Goal: Task Accomplishment & Management: Manage account settings

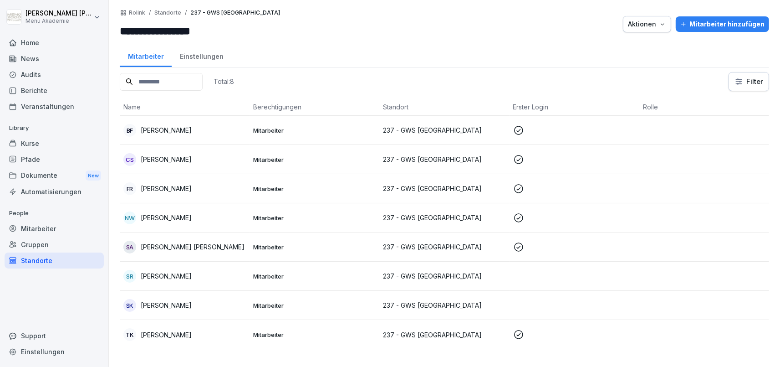
click at [33, 248] on div "Gruppen" at bounding box center [54, 244] width 99 height 16
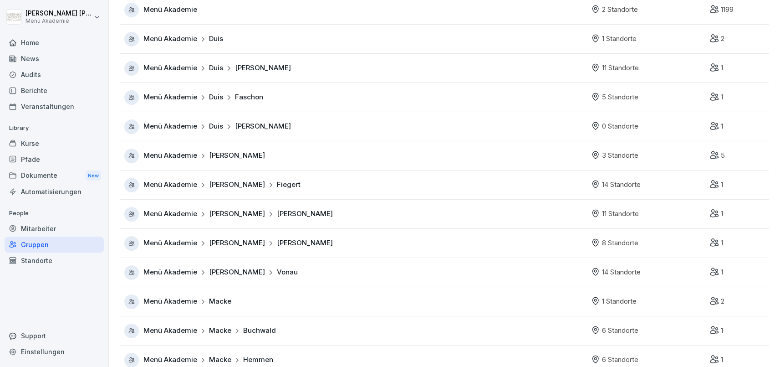
scroll to position [52, 0]
click at [169, 160] on span "Menü Akademie" at bounding box center [170, 155] width 54 height 10
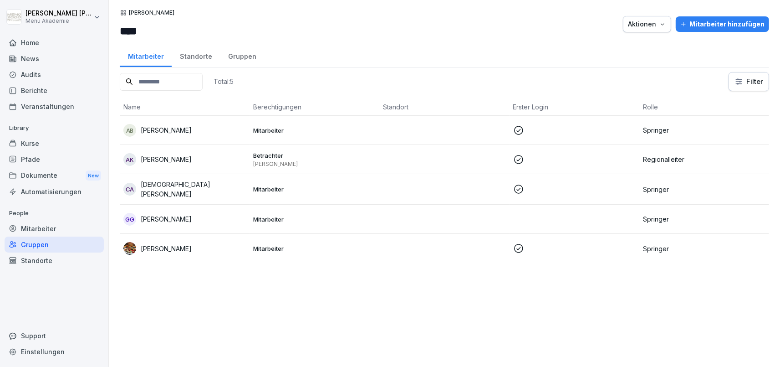
click at [734, 27] on div "Mitarbeiter hinzufügen" at bounding box center [723, 24] width 84 height 10
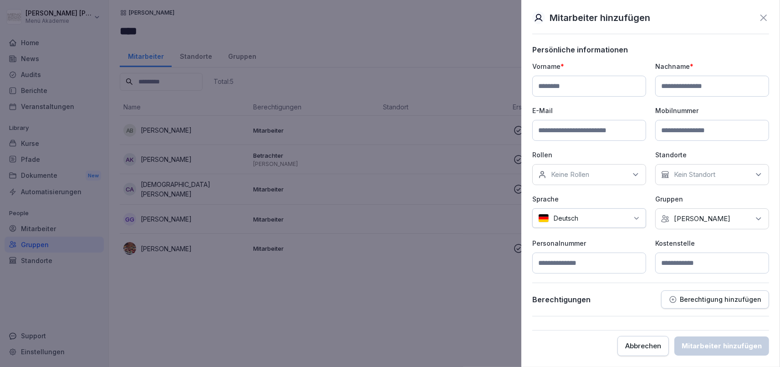
click at [585, 93] on input at bounding box center [589, 86] width 114 height 21
type input "*******"
type input "******"
click at [589, 132] on input at bounding box center [589, 130] width 114 height 21
click at [569, 127] on input "**********" at bounding box center [589, 130] width 114 height 21
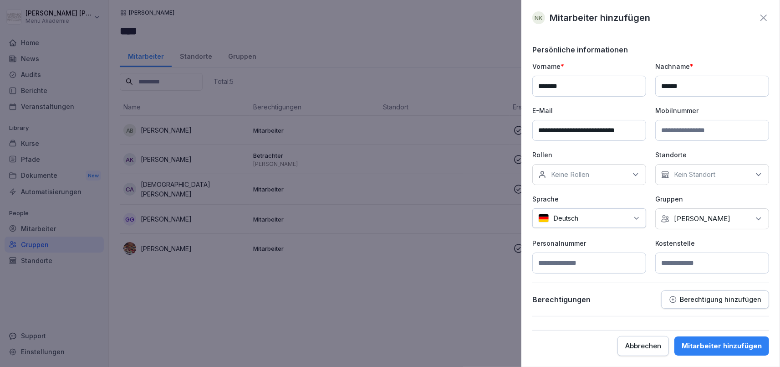
type input "**********"
click at [692, 178] on p "Kein Standort" at bounding box center [694, 174] width 41 height 9
type input "*"
click at [636, 194] on div "**********" at bounding box center [650, 167] width 237 height 212
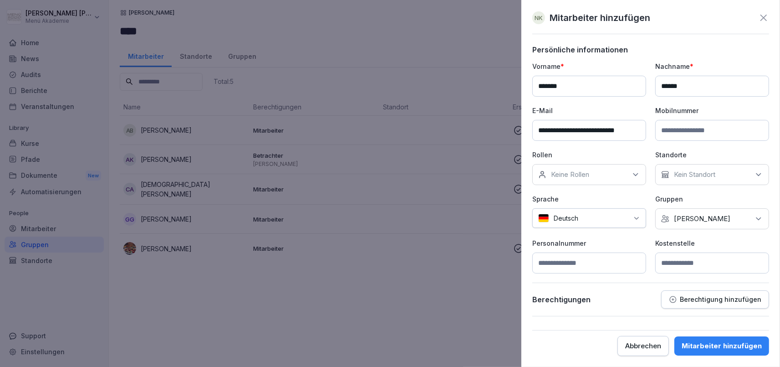
click at [701, 217] on div "Keine Gruppe [PERSON_NAME]" at bounding box center [712, 218] width 114 height 21
click at [599, 197] on p "Sprache" at bounding box center [589, 199] width 114 height 10
click at [674, 258] on input at bounding box center [712, 262] width 114 height 21
type input "*"
click at [727, 301] on p "Berechtigung hinzufügen" at bounding box center [721, 299] width 82 height 7
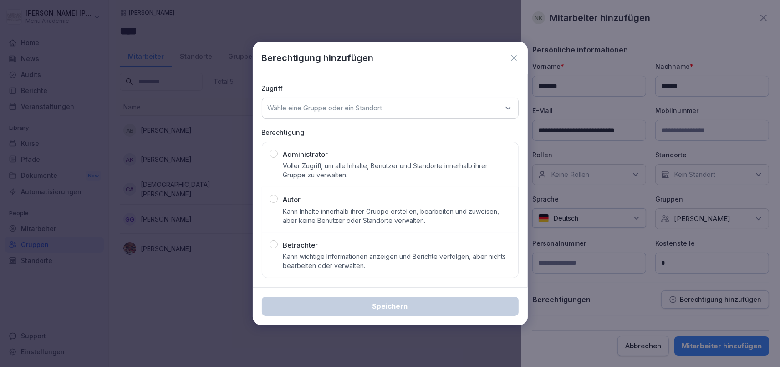
drag, startPoint x: 338, startPoint y: 251, endPoint x: 354, endPoint y: 187, distance: 65.4
click at [338, 250] on div "Betrachter Kann wichtige Informationen anzeigen und Berichte verfolgen, aber ni…" at bounding box center [397, 255] width 228 height 31
click at [351, 110] on p "Wähle eine Gruppe oder ein Standort" at bounding box center [325, 107] width 115 height 9
type input "****"
click at [325, 163] on div "[PERSON_NAME]" at bounding box center [390, 164] width 251 height 17
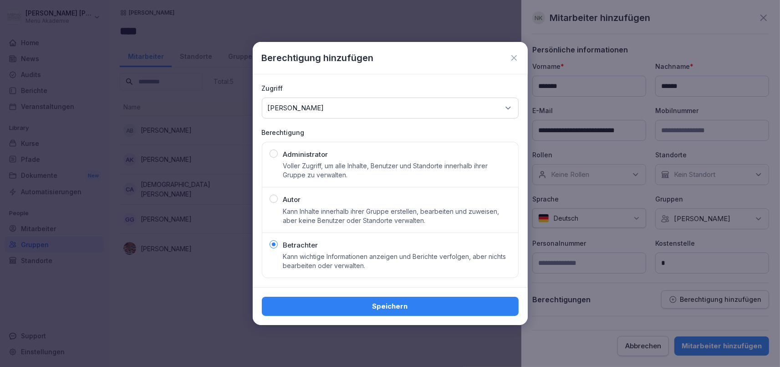
click at [415, 307] on div "Speichern" at bounding box center [390, 306] width 242 height 10
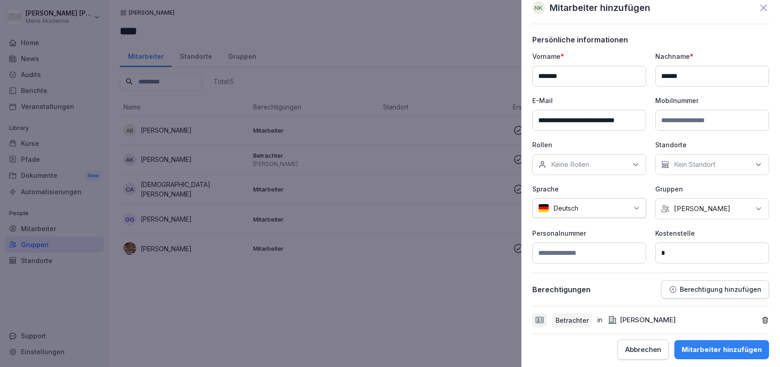
scroll to position [13, 0]
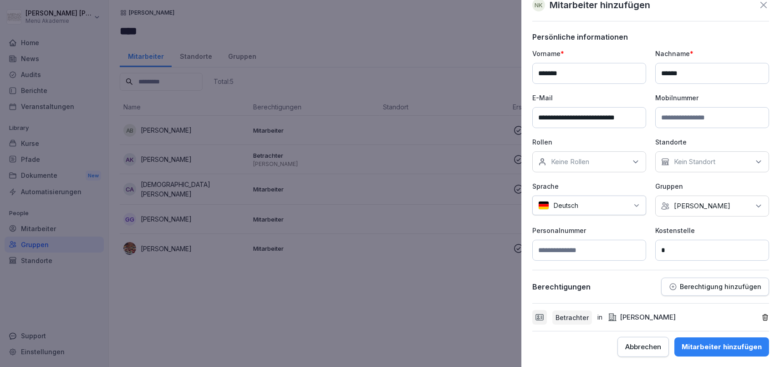
click at [735, 343] on div "Mitarbeiter hinzufügen" at bounding box center [722, 347] width 80 height 10
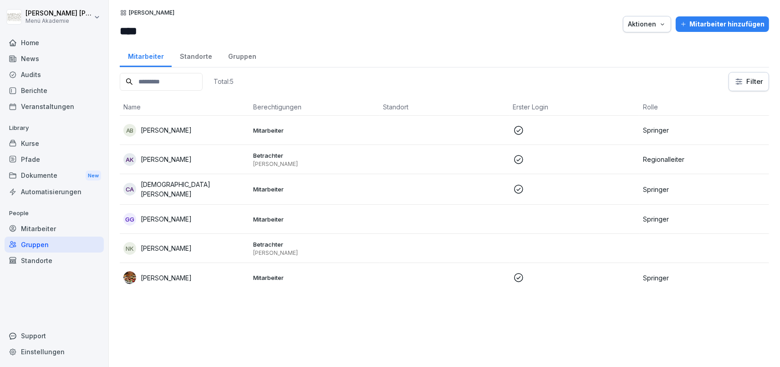
click at [170, 243] on p "[PERSON_NAME]" at bounding box center [166, 248] width 51 height 10
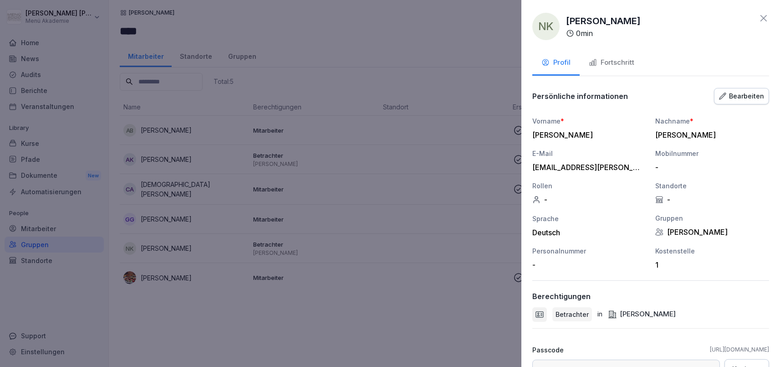
click at [758, 94] on div "Bearbeiten" at bounding box center [741, 96] width 45 height 10
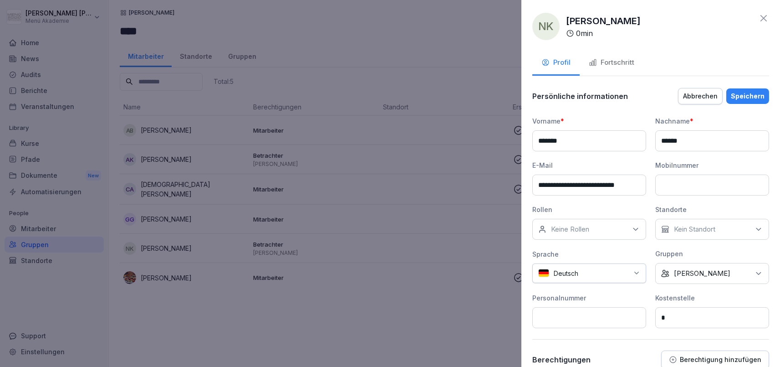
click at [577, 230] on p "Keine Rollen" at bounding box center [570, 229] width 38 height 9
click at [570, 270] on label "Bezirksleiter" at bounding box center [571, 270] width 39 height 8
click at [748, 95] on div "Speichern" at bounding box center [748, 96] width 34 height 10
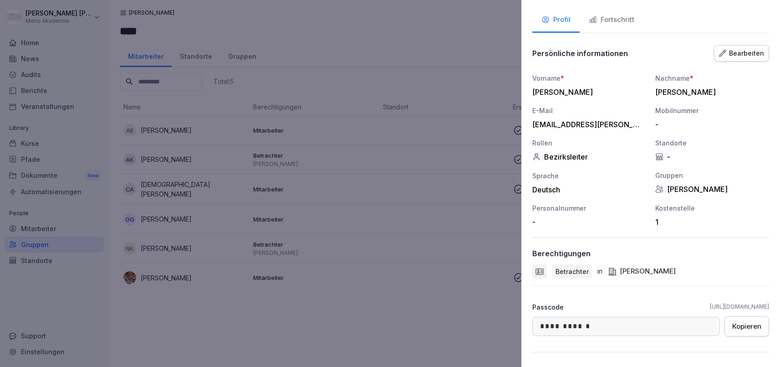
scroll to position [130, 0]
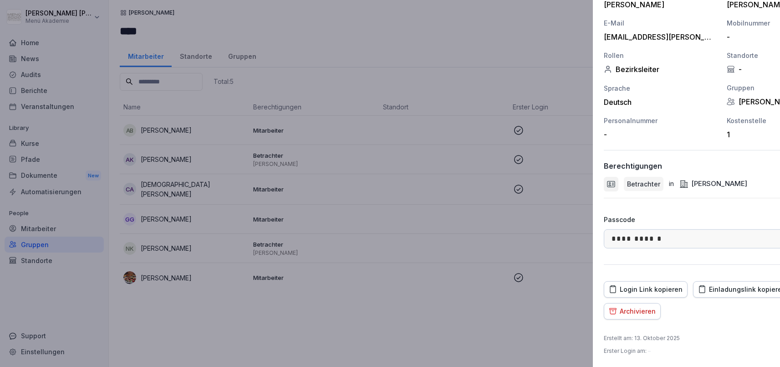
click at [448, 310] on div at bounding box center [390, 183] width 780 height 367
